Goal: Transaction & Acquisition: Obtain resource

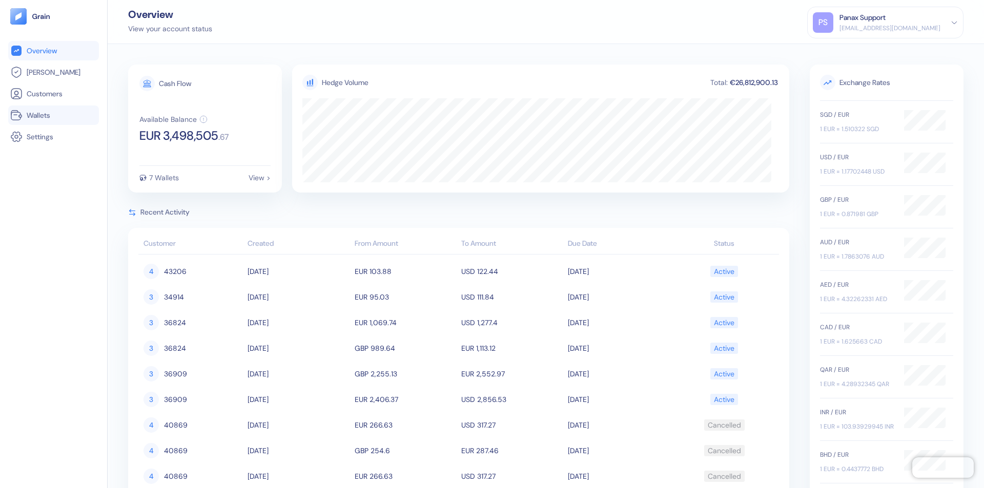
click at [53, 115] on link "Wallets" at bounding box center [53, 115] width 87 height 12
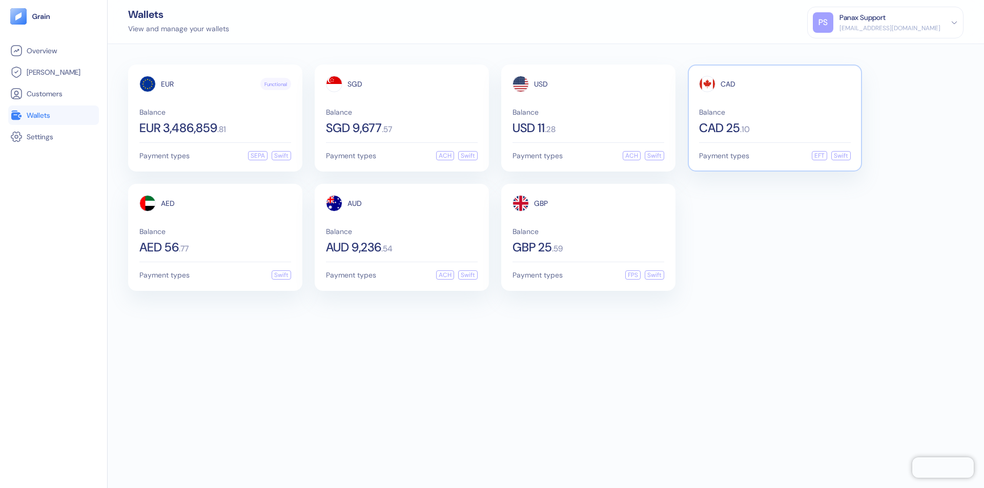
click at [728, 84] on span "CAD" at bounding box center [727, 83] width 15 height 7
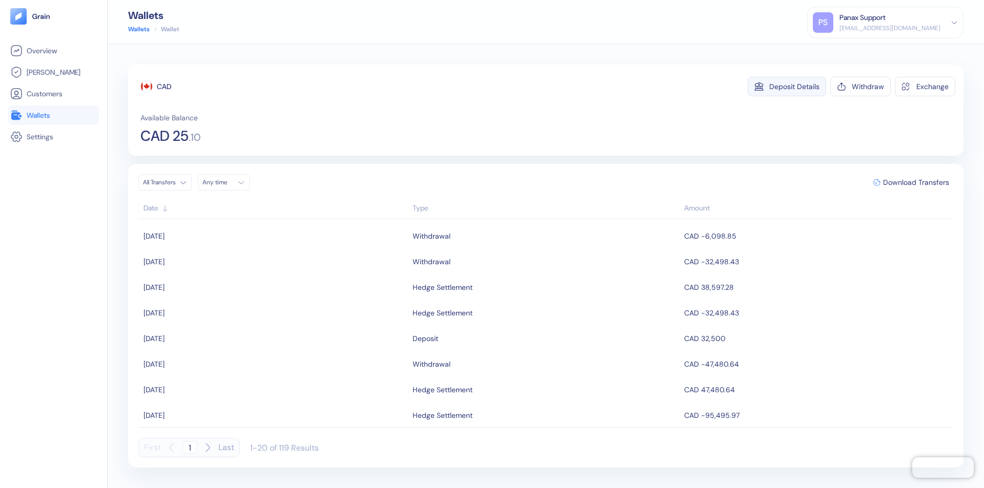
click at [794, 87] on div "Deposit Details" at bounding box center [794, 86] width 50 height 7
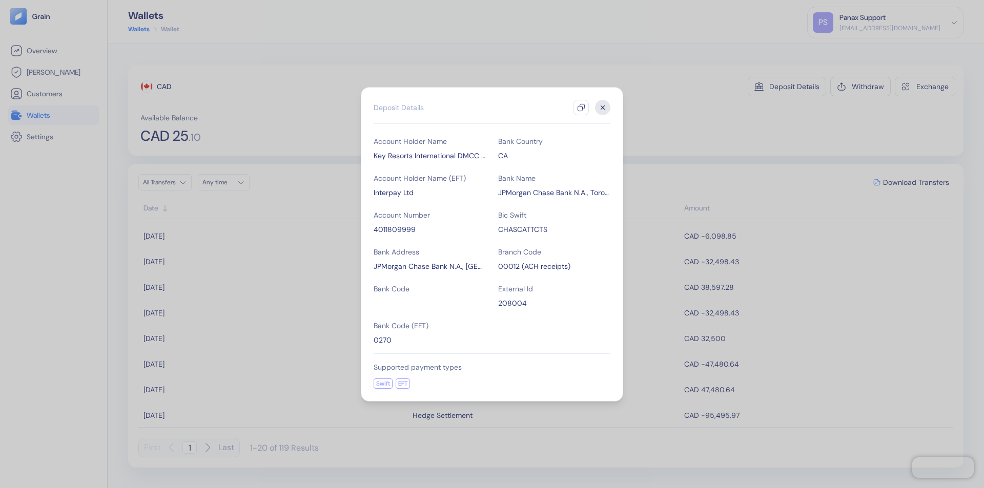
click at [581, 108] on icon "button" at bounding box center [581, 108] width 8 height 8
click at [603, 108] on icon "button" at bounding box center [603, 108] width 4 height 4
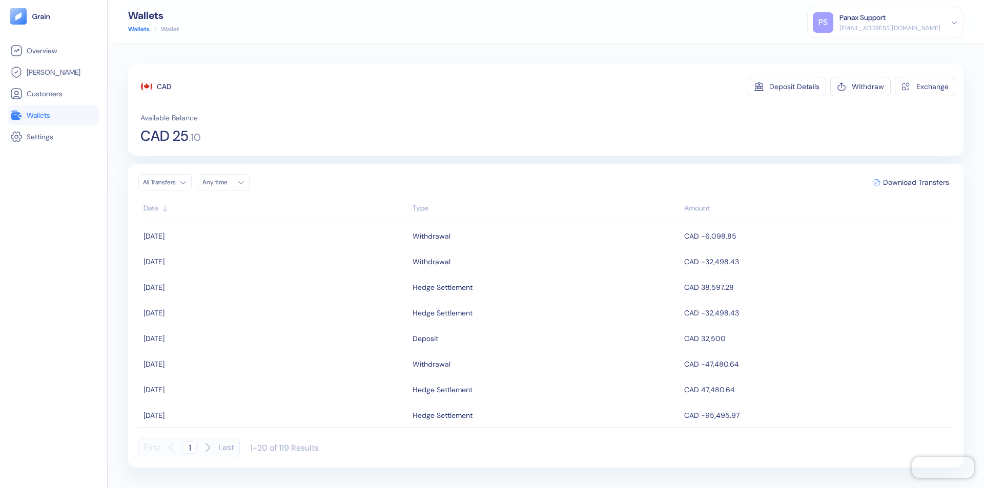
click at [226, 182] on div "Any time" at bounding box center [217, 182] width 31 height 8
click at [213, 278] on button "22" at bounding box center [213, 278] width 12 height 12
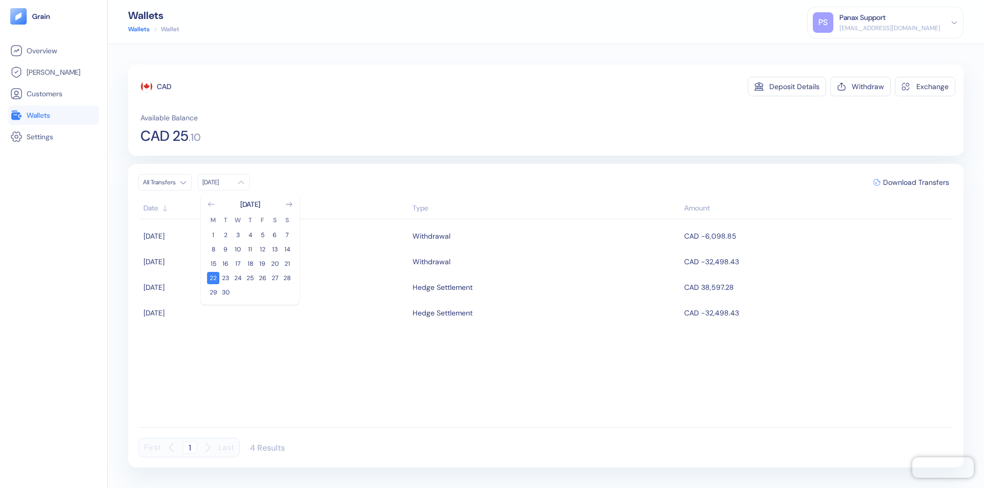
click at [211, 204] on icon "Go to previous month" at bounding box center [211, 204] width 6 height 4
click at [275, 278] on button "23" at bounding box center [275, 278] width 12 height 12
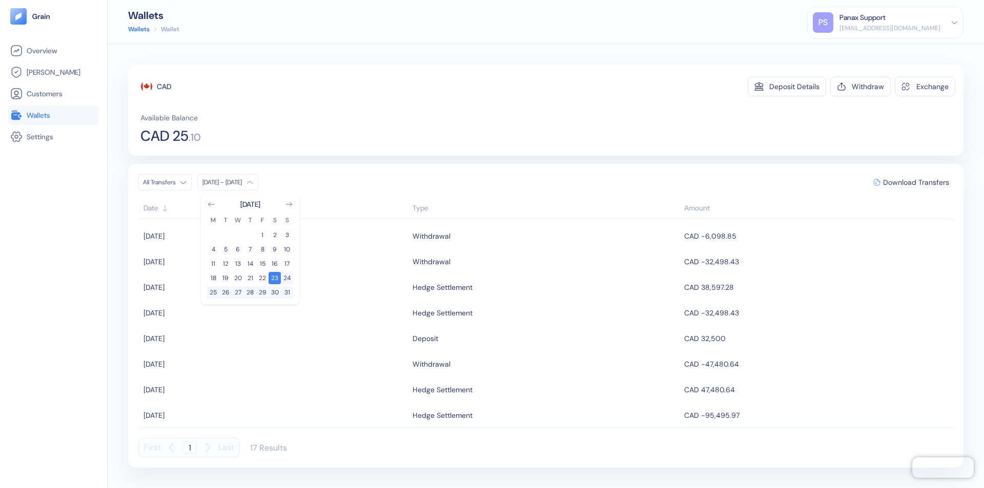
click at [164, 87] on div "CAD" at bounding box center [164, 86] width 14 height 10
click at [916, 182] on span "Download Transfers" at bounding box center [916, 182] width 66 height 7
click at [53, 115] on link "Wallets" at bounding box center [53, 115] width 87 height 12
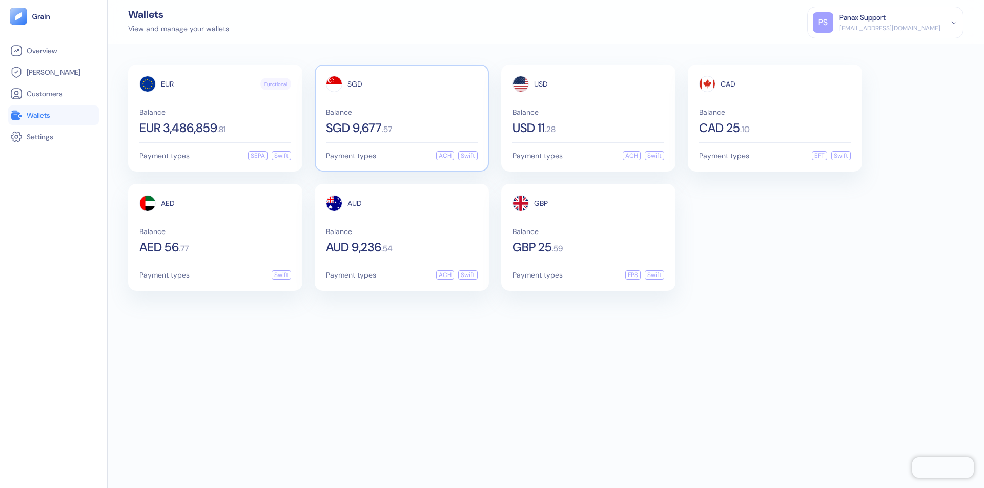
click at [355, 84] on span "SGD" at bounding box center [354, 83] width 15 height 7
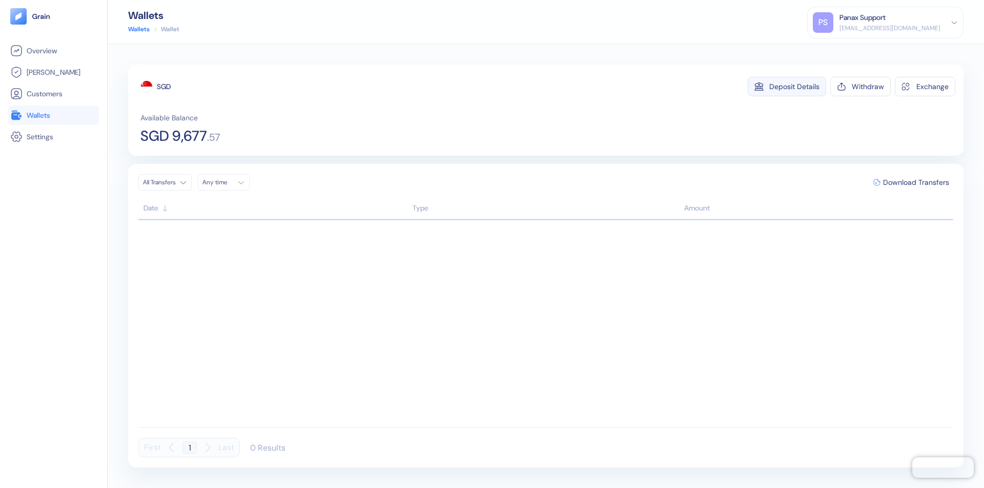
click at [794, 87] on div "Deposit Details" at bounding box center [794, 86] width 50 height 7
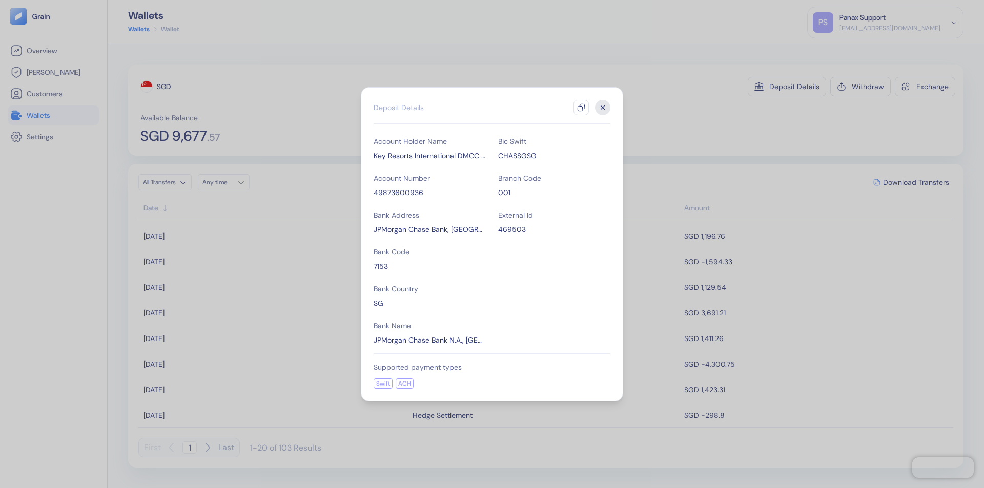
click at [581, 108] on icon "button" at bounding box center [581, 108] width 8 height 8
click at [603, 108] on icon "button" at bounding box center [603, 108] width 4 height 4
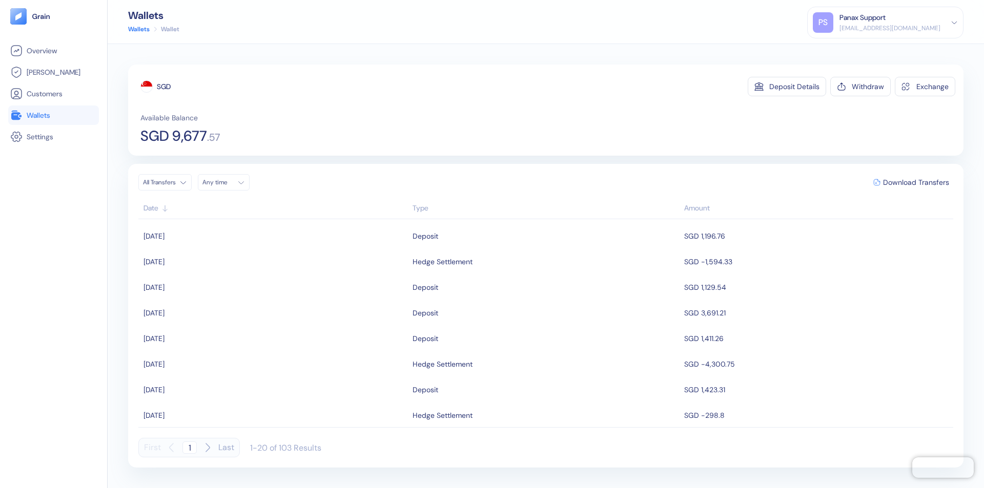
click at [226, 182] on div "Any time" at bounding box center [217, 182] width 31 height 8
click at [213, 278] on button "22" at bounding box center [213, 278] width 12 height 12
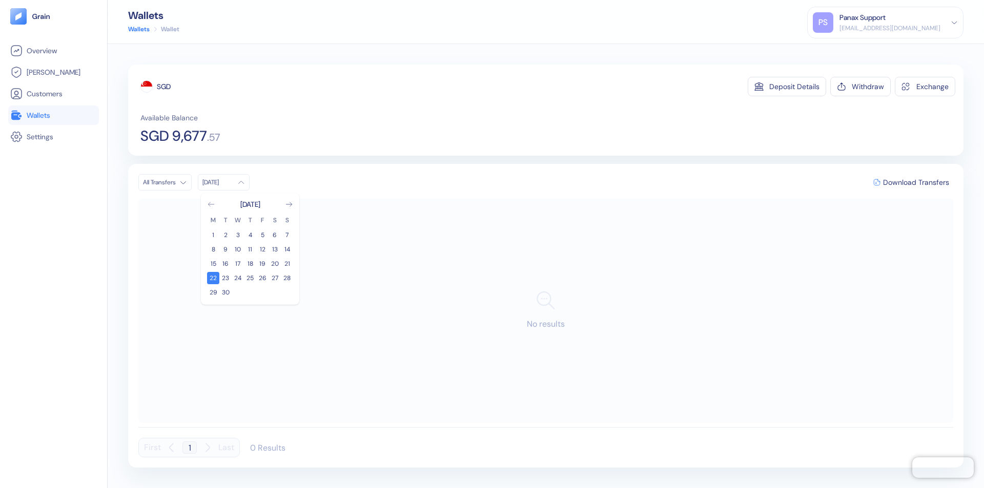
click at [211, 204] on icon "Go to previous month" at bounding box center [211, 204] width 6 height 4
click at [275, 278] on button "23" at bounding box center [275, 278] width 12 height 12
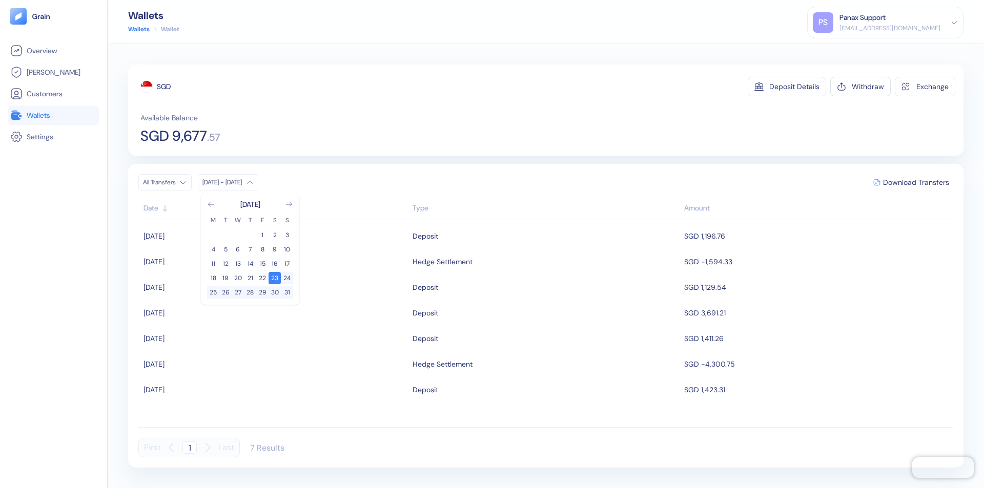
click at [164, 87] on div "SGD" at bounding box center [164, 86] width 14 height 10
click at [916, 182] on span "Download Transfers" at bounding box center [916, 182] width 66 height 7
click at [53, 115] on link "Wallets" at bounding box center [53, 115] width 87 height 12
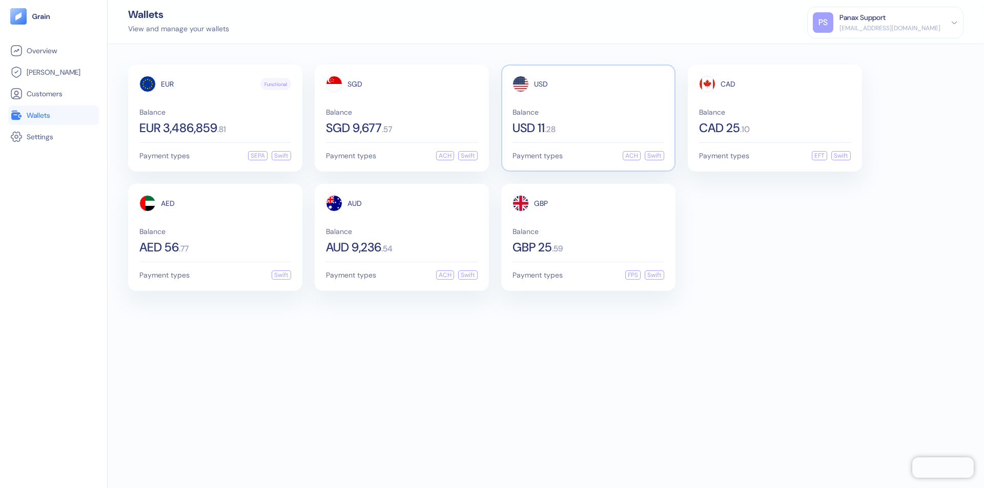
click at [541, 84] on span "USD" at bounding box center [541, 83] width 14 height 7
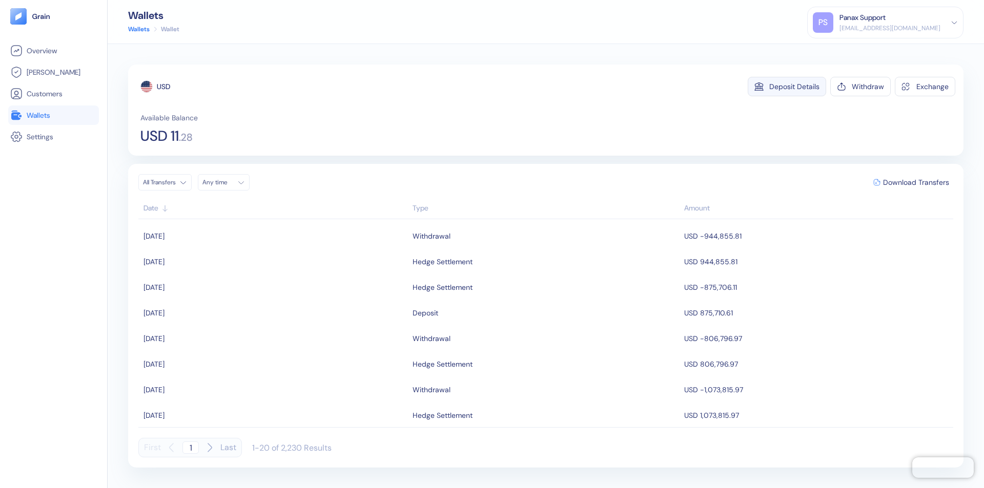
click at [794, 87] on div "Deposit Details" at bounding box center [794, 86] width 50 height 7
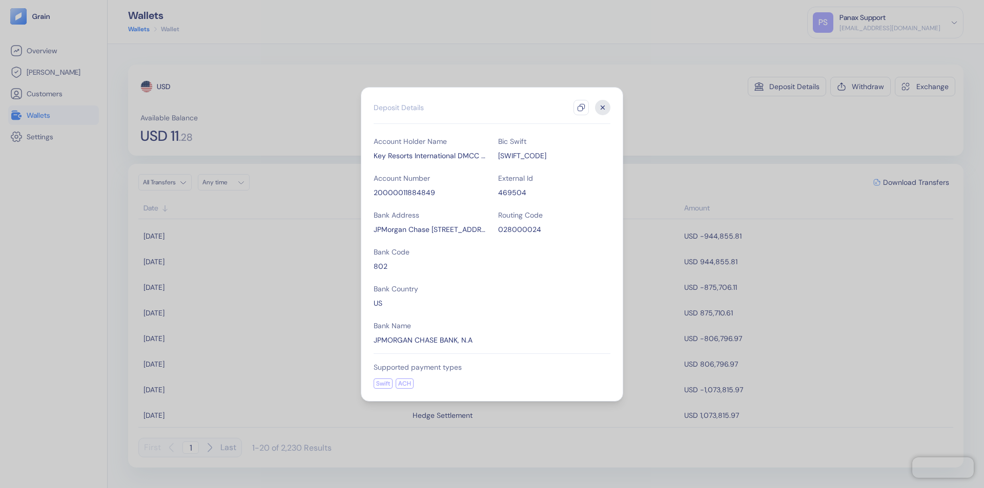
click at [581, 108] on icon "button" at bounding box center [581, 108] width 8 height 8
click at [603, 108] on icon "button" at bounding box center [603, 108] width 4 height 4
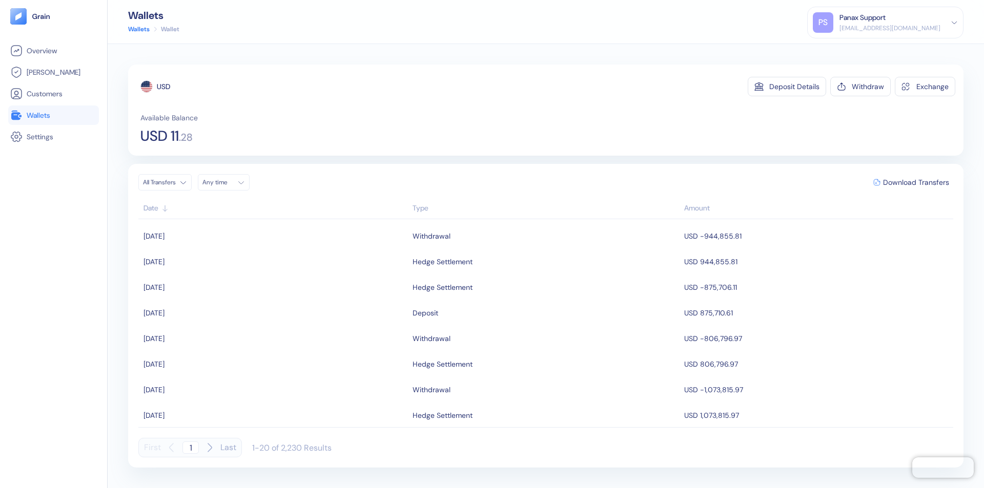
click at [226, 182] on div "Any time" at bounding box center [217, 182] width 31 height 8
click at [213, 278] on button "22" at bounding box center [213, 278] width 12 height 12
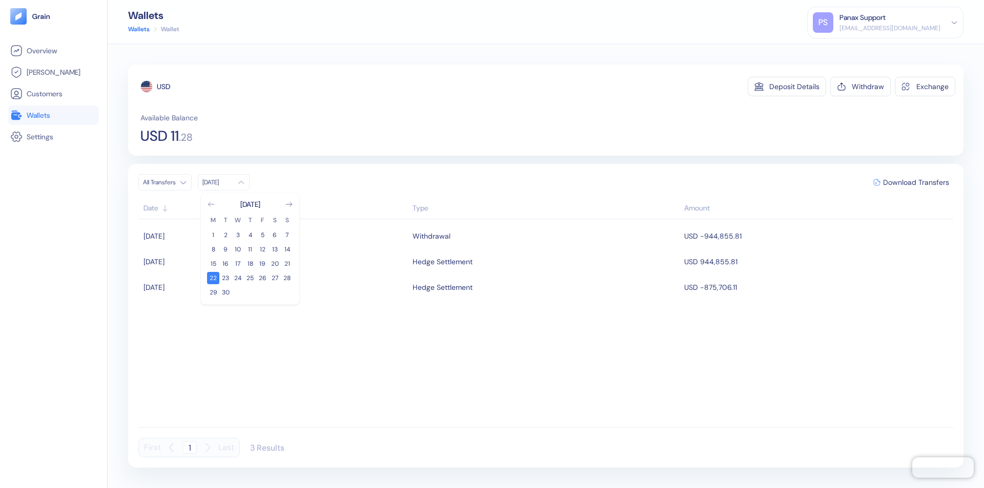
click at [211, 204] on icon "Go to previous month" at bounding box center [211, 204] width 6 height 4
click at [275, 278] on button "23" at bounding box center [275, 278] width 12 height 12
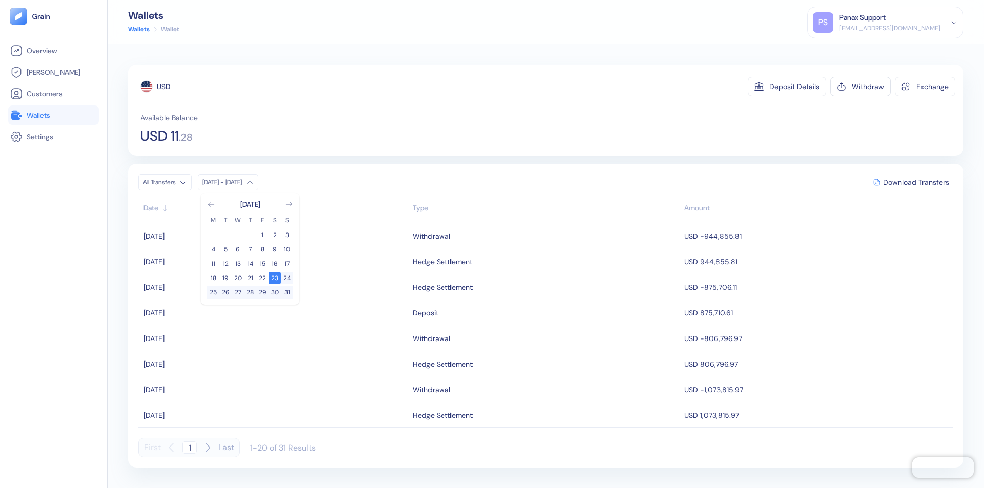
click at [163, 87] on div "USD" at bounding box center [163, 86] width 13 height 10
click at [916, 182] on span "Download Transfers" at bounding box center [916, 182] width 66 height 7
click at [53, 115] on link "Wallets" at bounding box center [53, 115] width 87 height 12
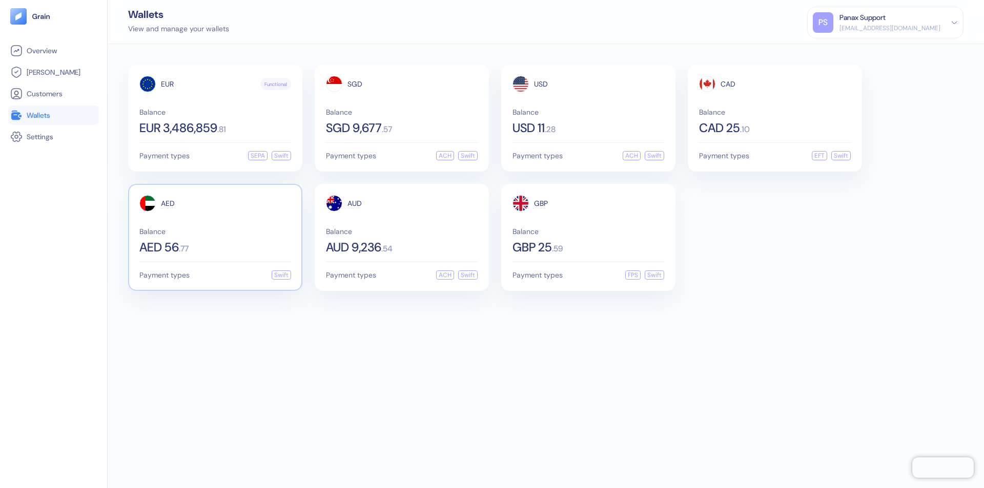
click at [168, 203] on span "AED" at bounding box center [168, 203] width 14 height 7
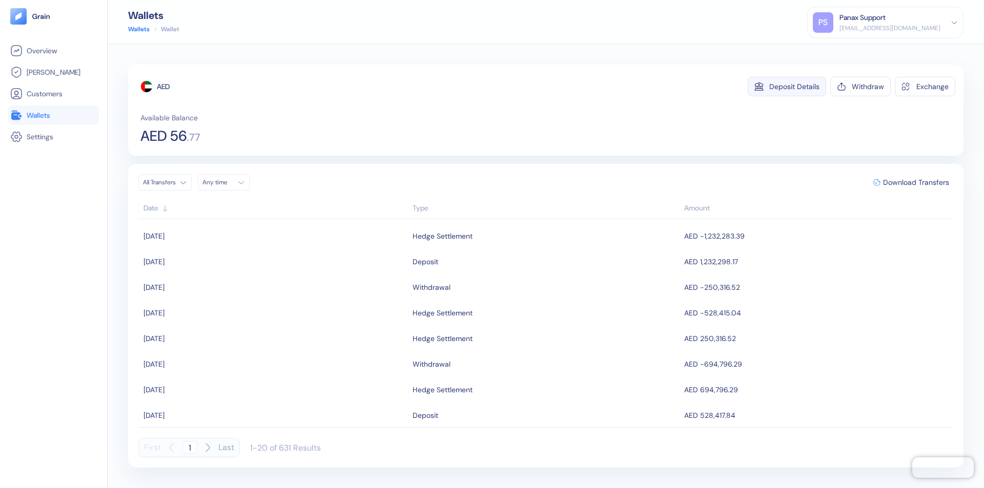
click at [794, 87] on div "Deposit Details" at bounding box center [794, 86] width 50 height 7
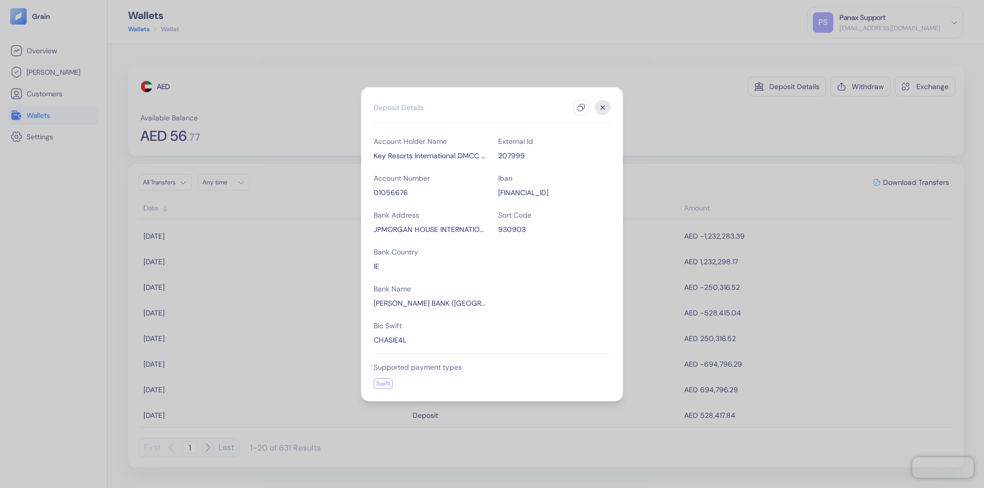
click at [581, 108] on icon "button" at bounding box center [581, 108] width 8 height 8
click at [603, 108] on icon "button" at bounding box center [603, 108] width 4 height 4
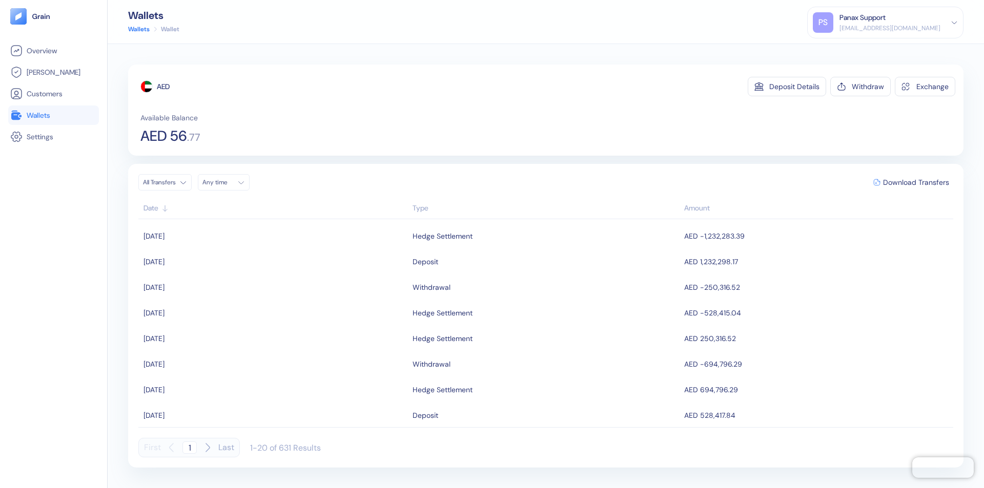
click at [226, 182] on div "Any time" at bounding box center [217, 182] width 31 height 8
click at [213, 278] on button "22" at bounding box center [213, 278] width 12 height 12
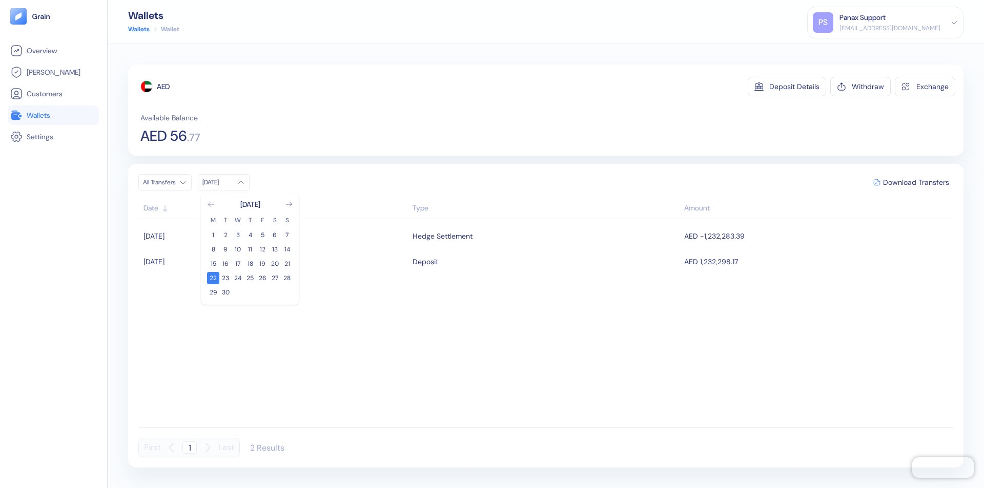
click at [211, 204] on icon "Go to previous month" at bounding box center [211, 204] width 6 height 4
click at [275, 278] on button "23" at bounding box center [275, 278] width 12 height 12
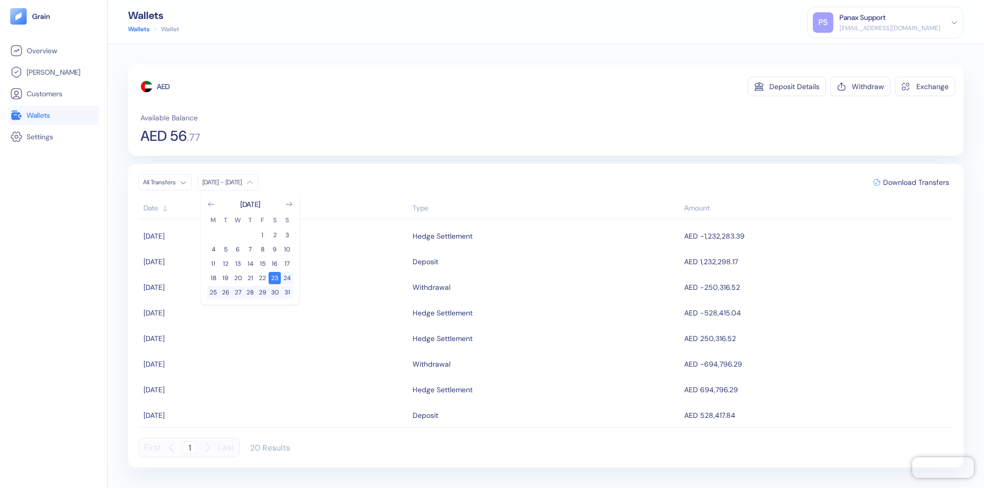
click at [163, 87] on div "AED" at bounding box center [163, 86] width 13 height 10
click at [916, 182] on span "Download Transfers" at bounding box center [916, 182] width 66 height 7
click at [53, 115] on link "Wallets" at bounding box center [53, 115] width 87 height 12
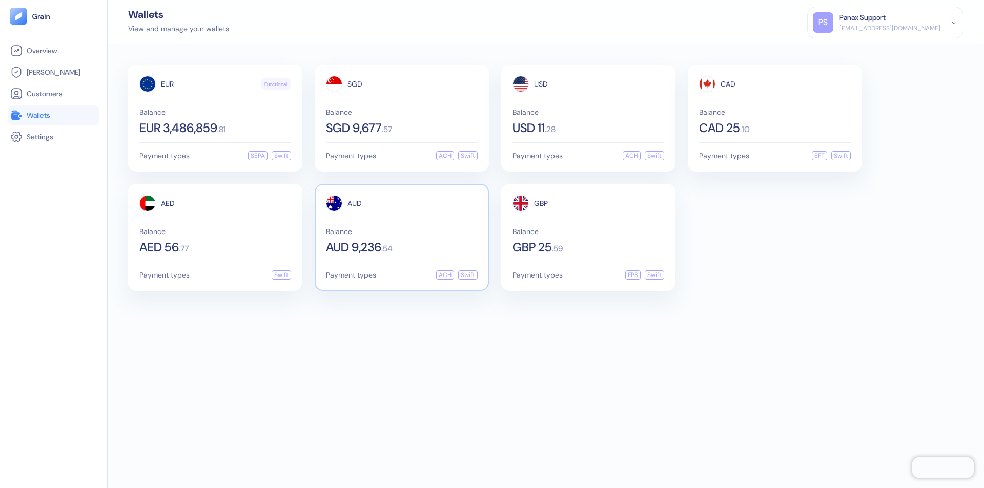
click at [355, 203] on span "AUD" at bounding box center [354, 203] width 14 height 7
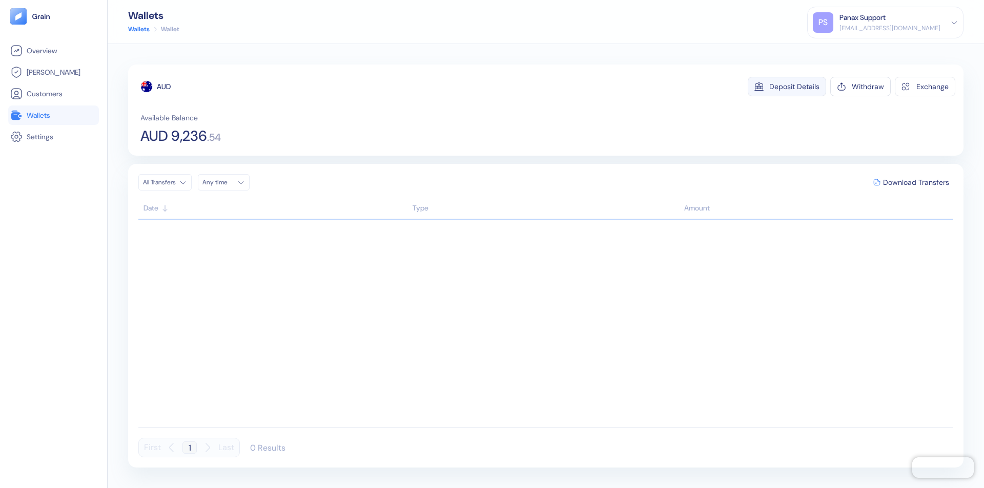
click at [794, 87] on div "Deposit Details" at bounding box center [794, 86] width 50 height 7
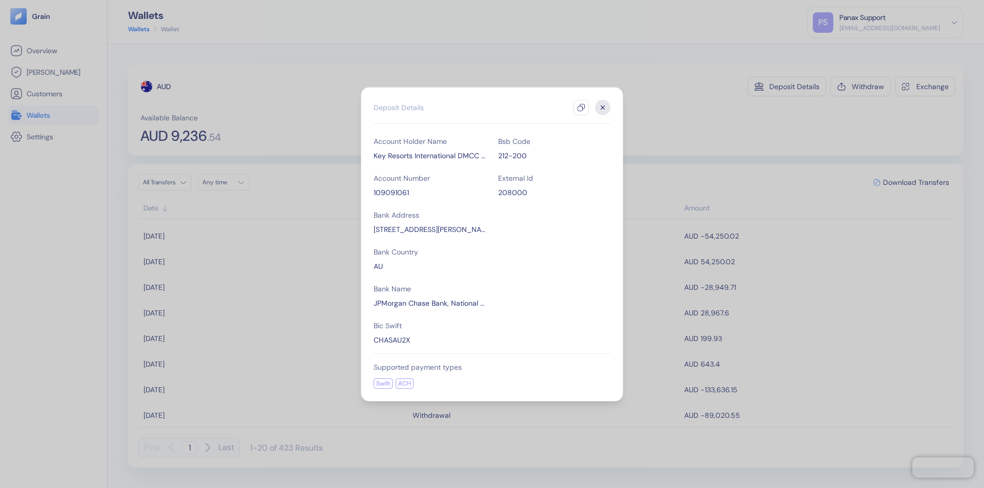
click at [581, 108] on icon "button" at bounding box center [581, 108] width 8 height 8
click at [603, 108] on icon "button" at bounding box center [603, 108] width 4 height 4
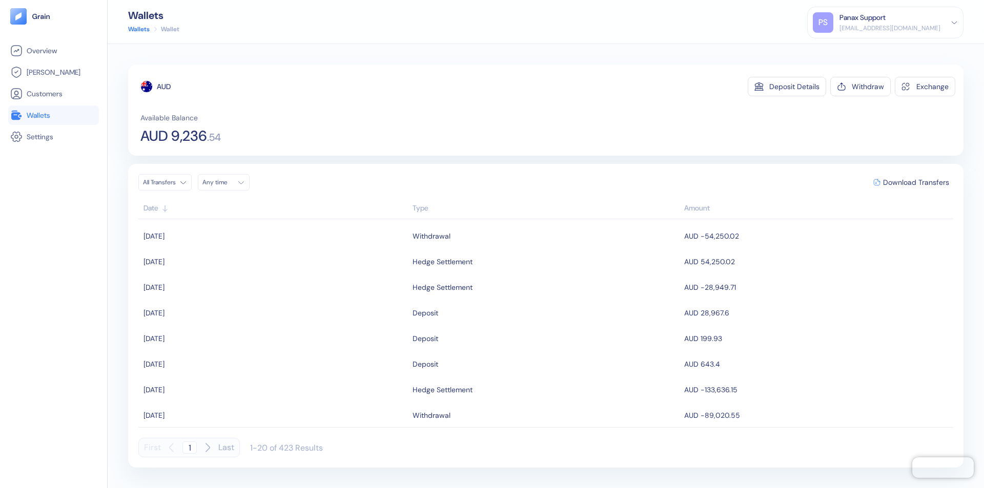
click at [226, 182] on div "Any time" at bounding box center [217, 182] width 31 height 8
click at [213, 278] on button "22" at bounding box center [213, 278] width 12 height 12
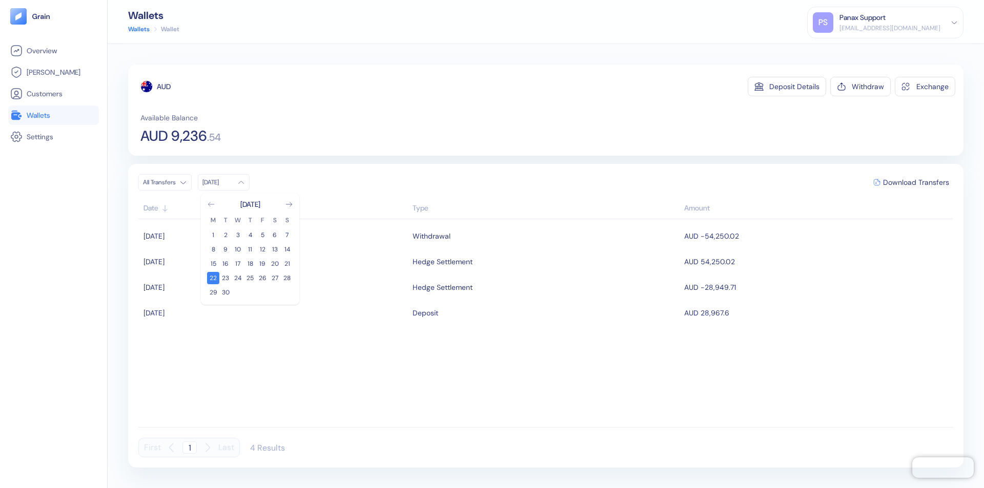
click at [211, 204] on icon "Go to previous month" at bounding box center [211, 204] width 6 height 4
click at [275, 278] on button "23" at bounding box center [275, 278] width 12 height 12
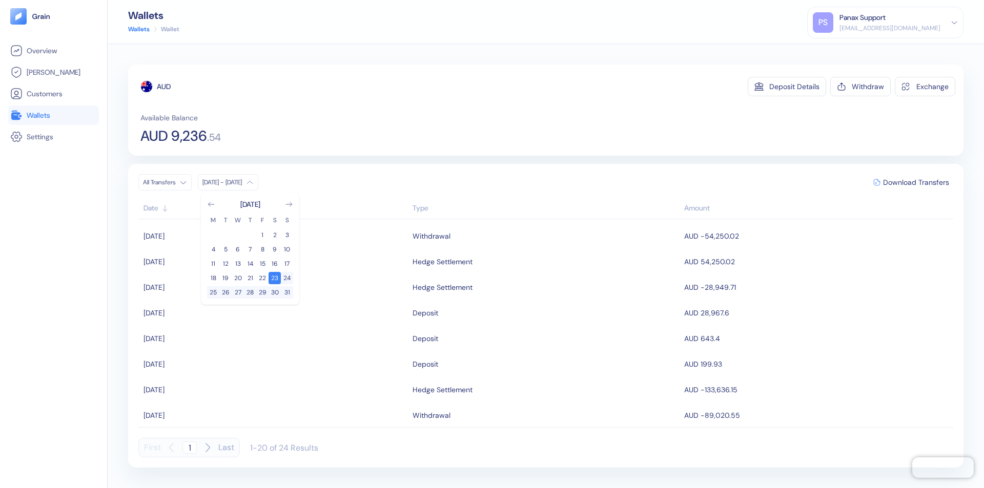
click at [164, 87] on div "AUD" at bounding box center [164, 86] width 14 height 10
click at [916, 182] on span "Download Transfers" at bounding box center [916, 182] width 66 height 7
click at [53, 115] on link "Wallets" at bounding box center [53, 115] width 87 height 12
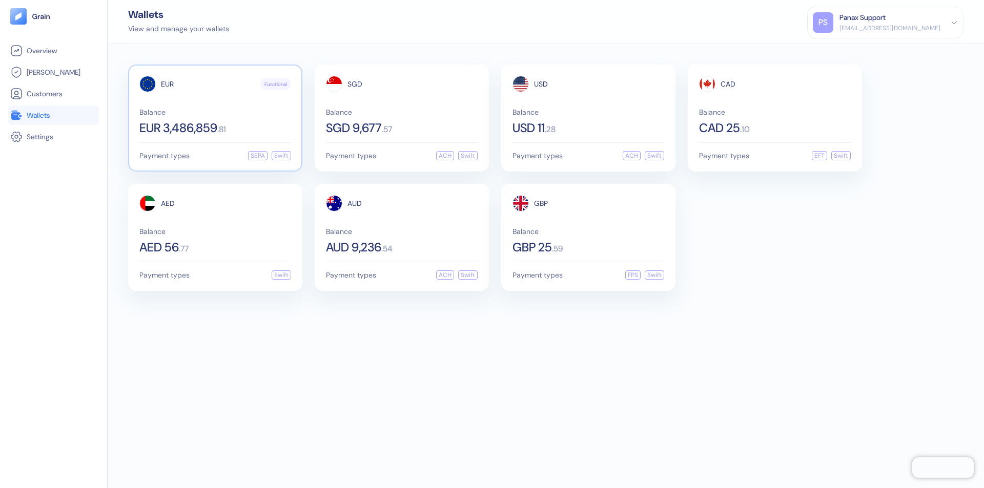
click at [167, 84] on span "EUR" at bounding box center [167, 83] width 13 height 7
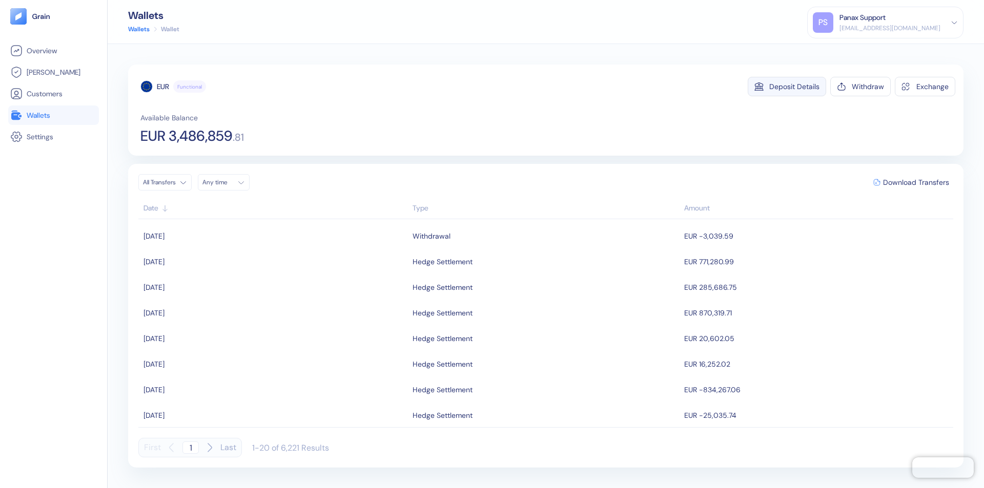
click at [794, 87] on div "Deposit Details" at bounding box center [794, 86] width 50 height 7
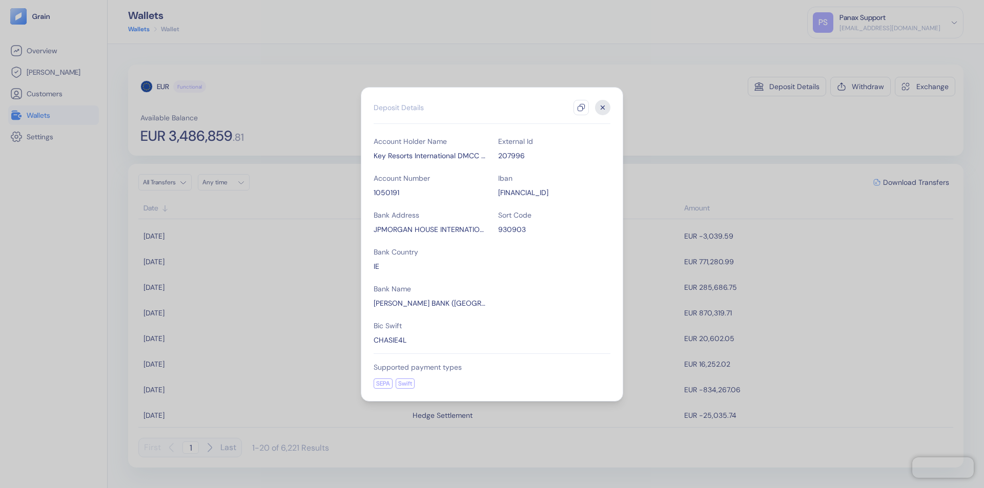
click at [581, 108] on icon "button" at bounding box center [581, 108] width 8 height 8
click at [603, 108] on icon "button" at bounding box center [603, 108] width 4 height 4
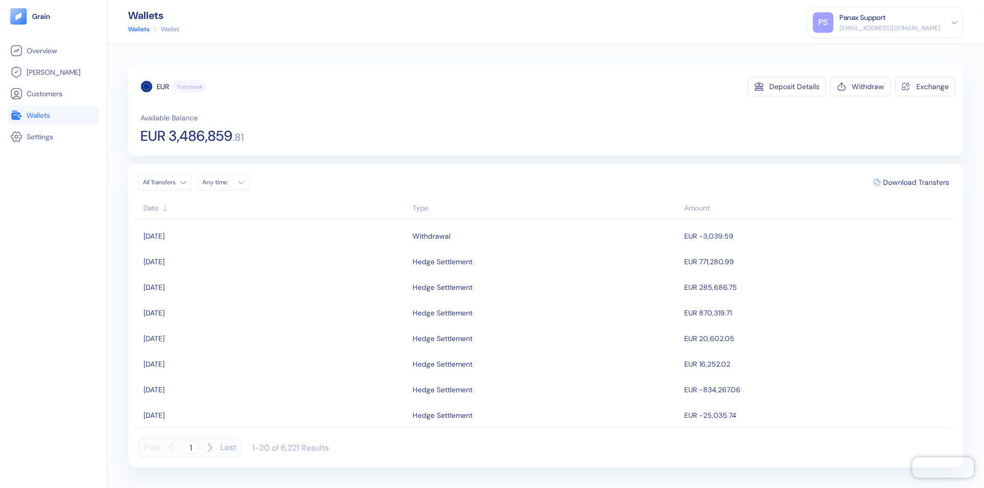
click at [226, 182] on div "Any time" at bounding box center [217, 182] width 31 height 8
click at [213, 278] on button "22" at bounding box center [213, 278] width 12 height 12
click at [211, 204] on icon "Go to previous month" at bounding box center [211, 204] width 6 height 4
click at [275, 278] on button "23" at bounding box center [275, 278] width 12 height 12
click at [163, 87] on div "EUR" at bounding box center [163, 86] width 12 height 10
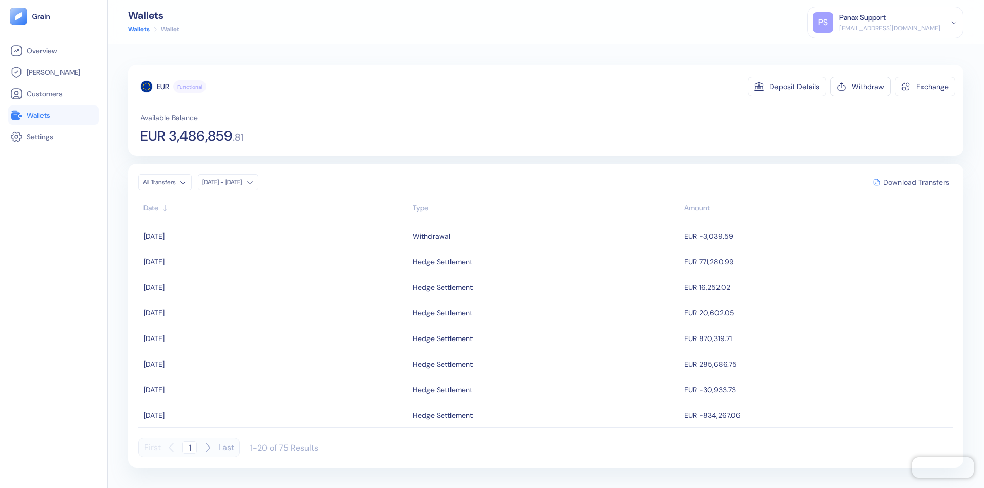
click at [916, 182] on span "Download Transfers" at bounding box center [916, 182] width 66 height 7
click at [53, 115] on link "Wallets" at bounding box center [53, 115] width 87 height 12
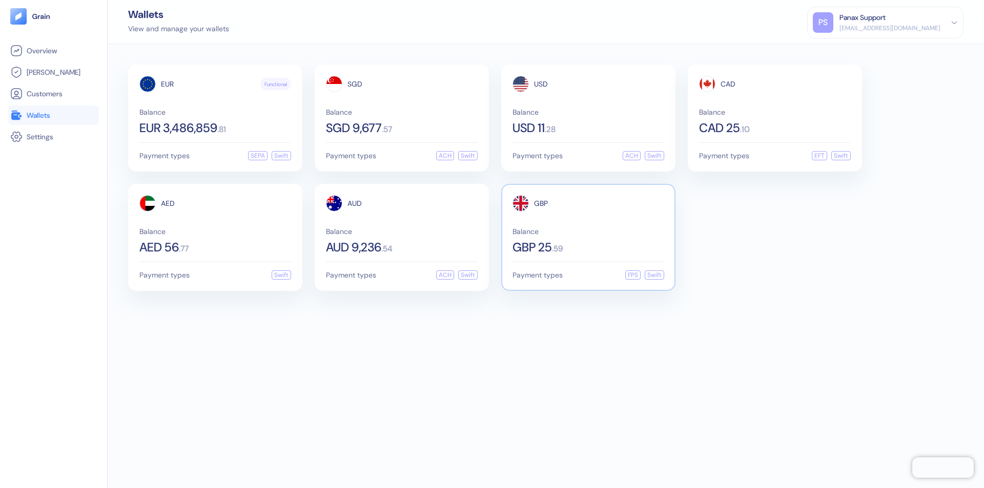
click at [541, 203] on span "GBP" at bounding box center [541, 203] width 14 height 7
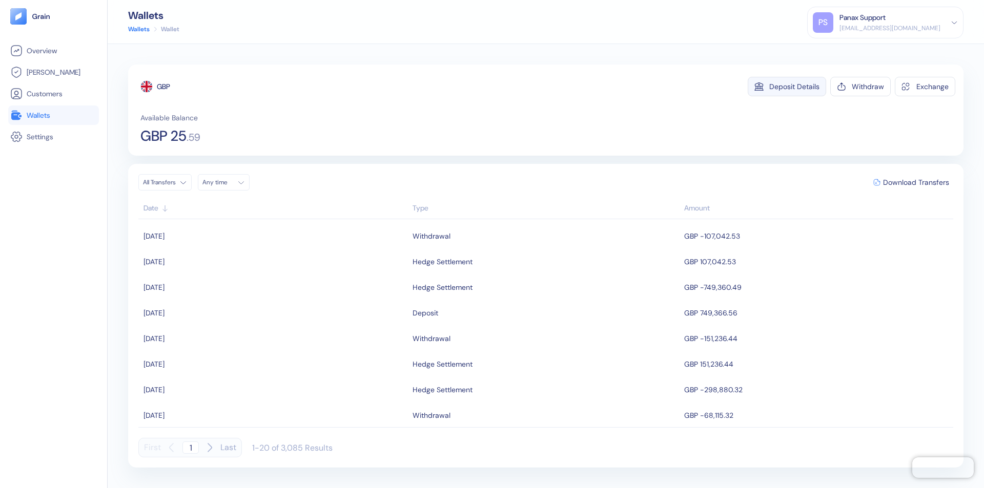
click at [794, 87] on div "Deposit Details" at bounding box center [794, 86] width 50 height 7
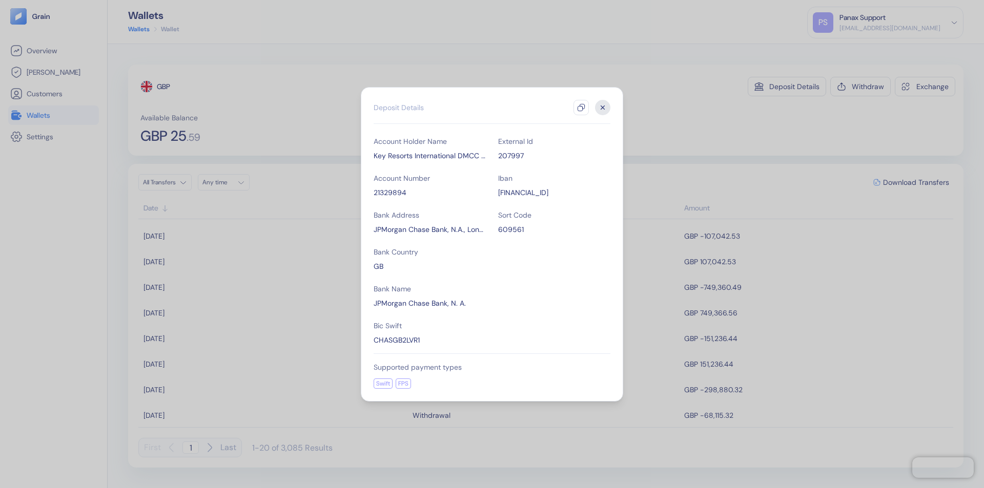
click at [581, 108] on icon "button" at bounding box center [581, 108] width 8 height 8
click at [603, 108] on icon "button" at bounding box center [603, 108] width 4 height 4
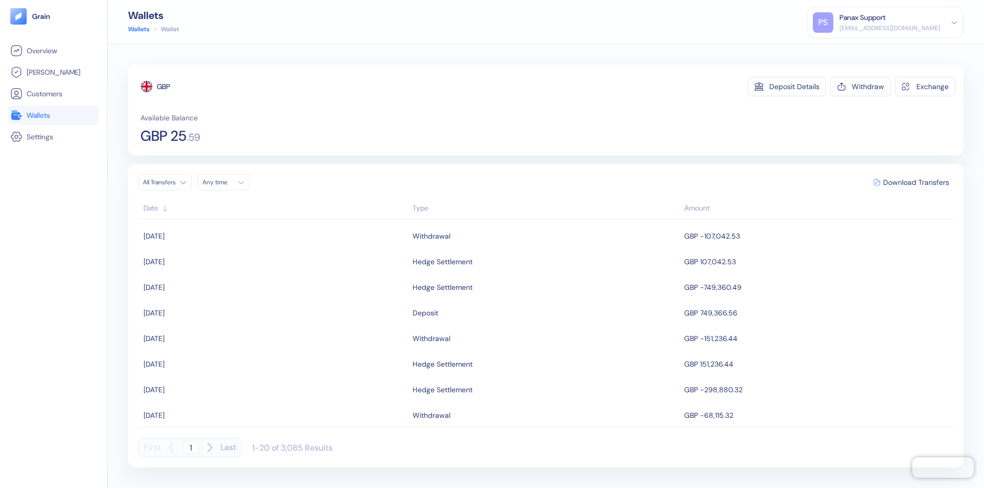
click at [226, 182] on div "Any time" at bounding box center [217, 182] width 31 height 8
click at [213, 278] on button "22" at bounding box center [213, 278] width 12 height 12
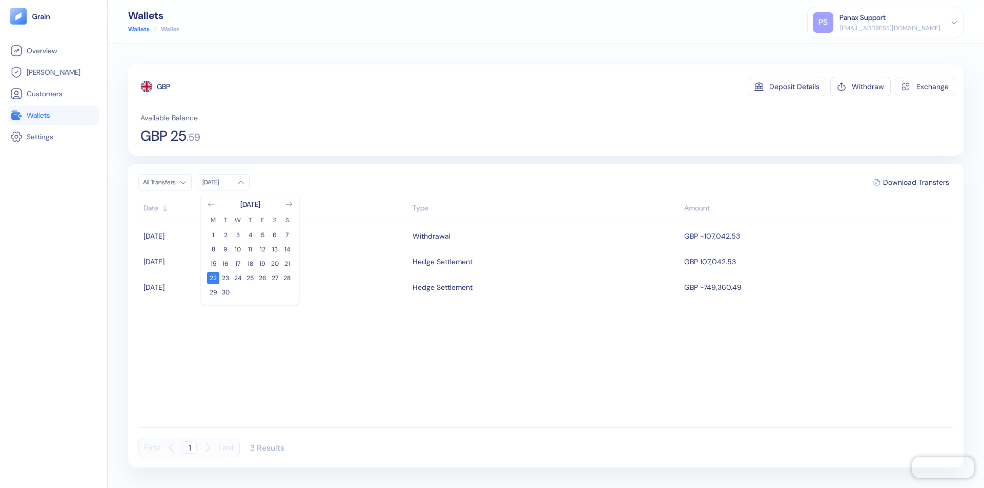
click at [211, 204] on icon "Go to previous month" at bounding box center [211, 204] width 6 height 4
click at [275, 278] on button "23" at bounding box center [275, 278] width 12 height 12
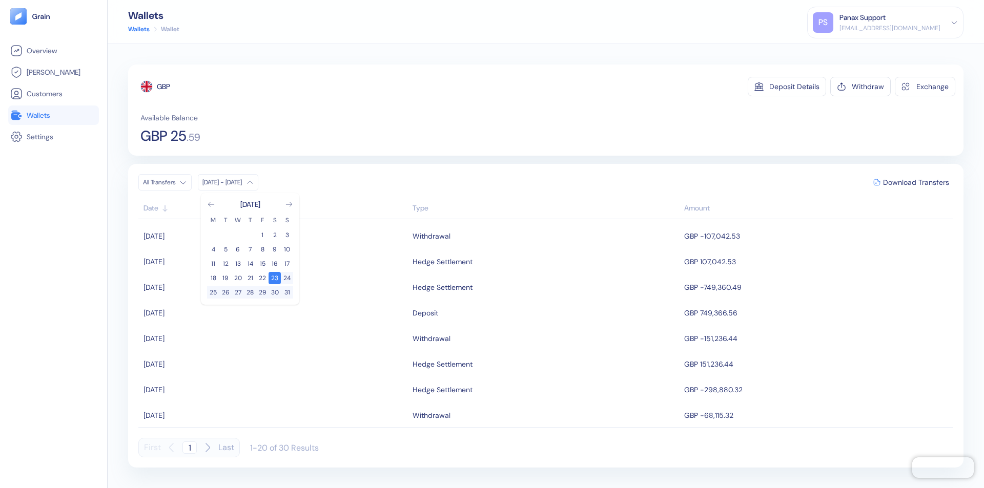
click at [164, 87] on div "GBP" at bounding box center [163, 86] width 13 height 10
click at [916, 182] on span "Download Transfers" at bounding box center [916, 182] width 66 height 7
click at [886, 23] on div "Panax Support" at bounding box center [862, 17] width 46 height 11
click at [854, 51] on div "Sign Out" at bounding box center [840, 51] width 28 height 11
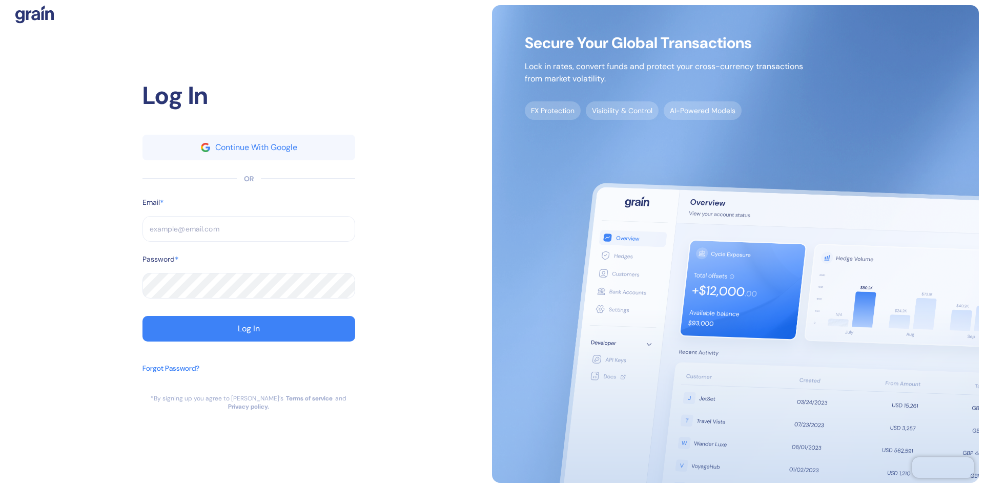
click at [249, 233] on input "text" at bounding box center [248, 229] width 213 height 26
type input "[EMAIL_ADDRESS][DOMAIN_NAME]"
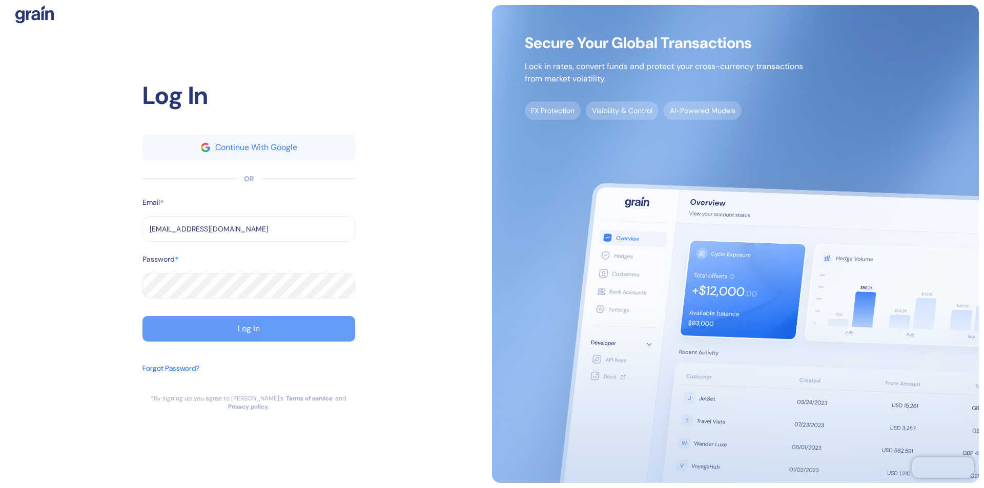
click at [249, 333] on div "Log In" at bounding box center [249, 329] width 22 height 8
